Goal: Transaction & Acquisition: Purchase product/service

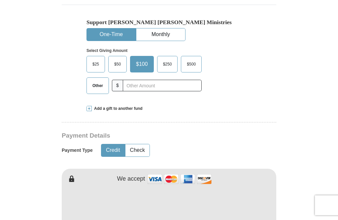
scroll to position [190, 0]
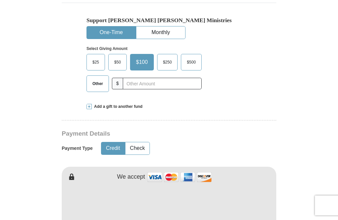
click at [111, 32] on button "One-Time" at bounding box center [111, 32] width 49 height 12
click at [161, 38] on button "Monthly" at bounding box center [160, 32] width 49 height 12
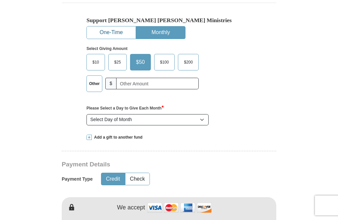
click at [113, 36] on button "One-Time" at bounding box center [111, 32] width 49 height 12
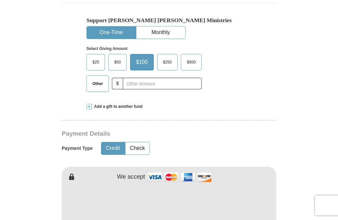
click at [97, 64] on span "$25" at bounding box center [95, 62] width 13 height 10
click at [0, 0] on input "$25" at bounding box center [0, 0] width 0 height 0
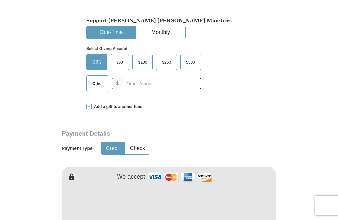
click at [111, 148] on button "Credit" at bounding box center [112, 148] width 23 height 12
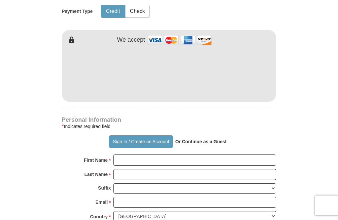
scroll to position [327, 0]
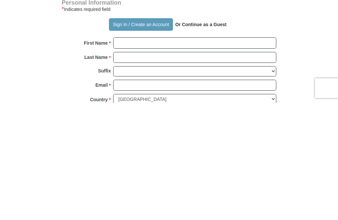
click at [216, 139] on strong "Or Continue as a Guest" at bounding box center [200, 141] width 51 height 5
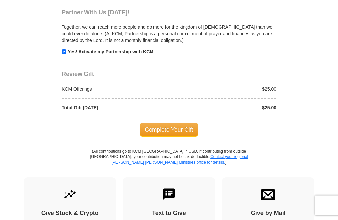
scroll to position [643, 0]
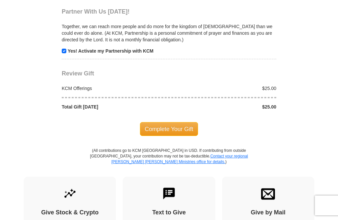
click at [169, 122] on span "Complete Your Gift" at bounding box center [169, 129] width 58 height 14
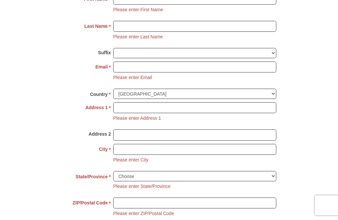
scroll to position [474, 0]
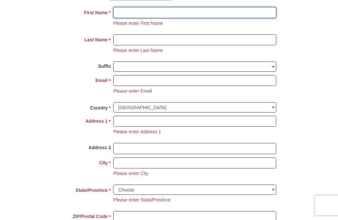
click at [121, 10] on input "First Name *" at bounding box center [194, 12] width 163 height 11
type input "[PERSON_NAME]"
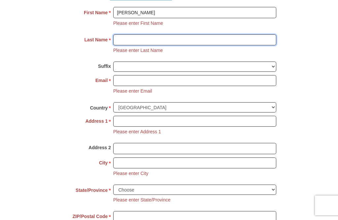
click at [122, 37] on input "Last Name *" at bounding box center [194, 39] width 163 height 11
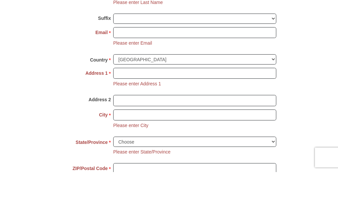
type input "Tower"
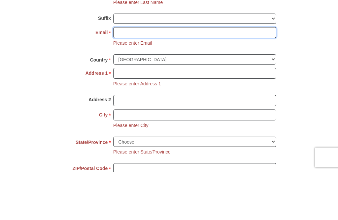
click at [123, 75] on input "Email *" at bounding box center [194, 80] width 163 height 11
type input "l"
type input "[EMAIL_ADDRESS][DOMAIN_NAME]"
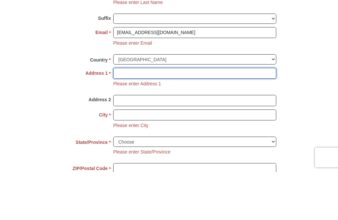
click at [121, 116] on input "Address 1 *" at bounding box center [194, 121] width 163 height 11
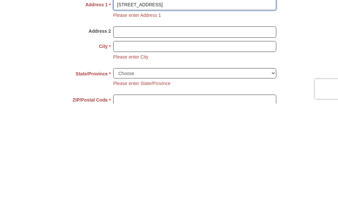
type input "[STREET_ADDRESS]"
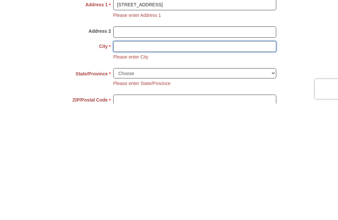
click at [124, 157] on input "City *" at bounding box center [194, 162] width 163 height 11
type input "Flint"
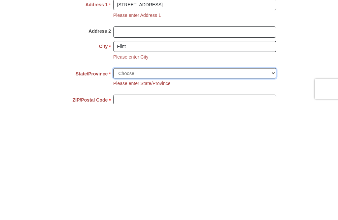
click at [126, 184] on select "Choose [US_STATE] [US_STATE] [US_STATE] [US_STATE] [US_STATE] Armed Forces Amer…" at bounding box center [194, 189] width 163 height 10
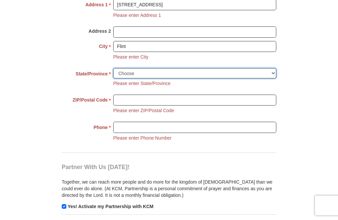
select select "MI"
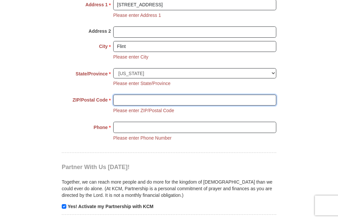
click at [125, 94] on input "ZIP/Postal Code *" at bounding box center [194, 99] width 163 height 11
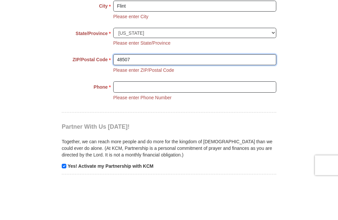
type input "48507"
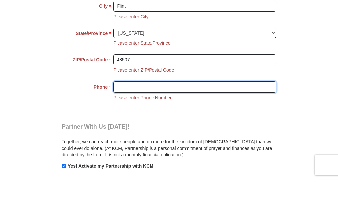
click at [126, 121] on input "Phone * *" at bounding box center [194, 126] width 163 height 11
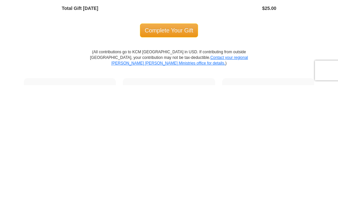
scroll to position [711, 0]
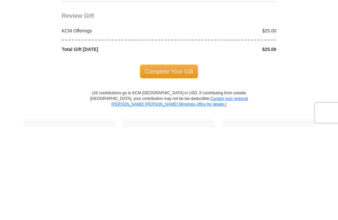
type input "8102359023"
click at [176, 157] on span "Complete Your Gift" at bounding box center [169, 164] width 58 height 14
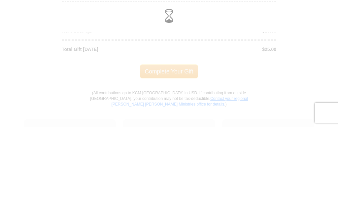
scroll to position [803, 0]
